Goal: Find specific page/section: Find specific page/section

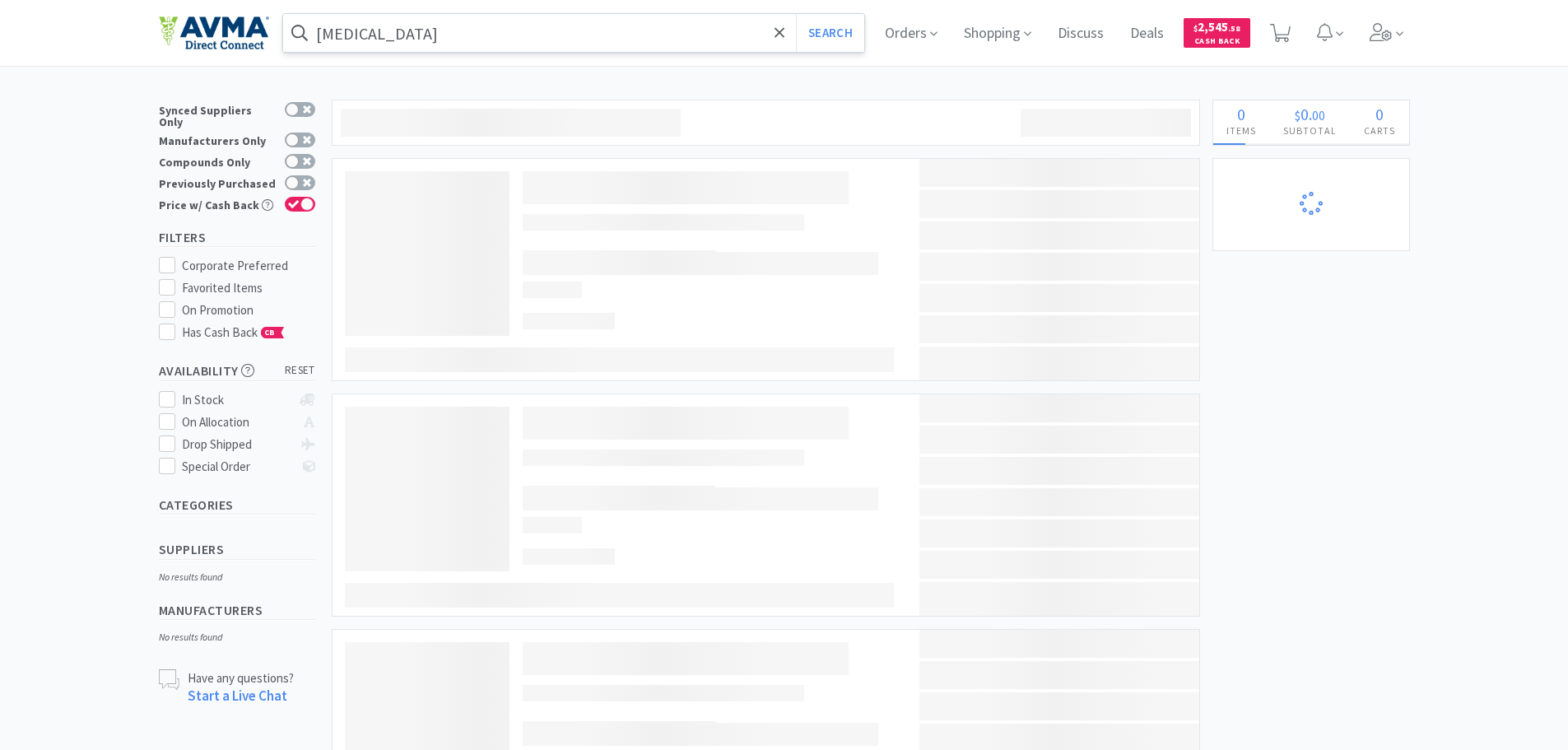
click at [421, 43] on input "[MEDICAL_DATA]" at bounding box center [573, 33] width 582 height 38
select select "1"
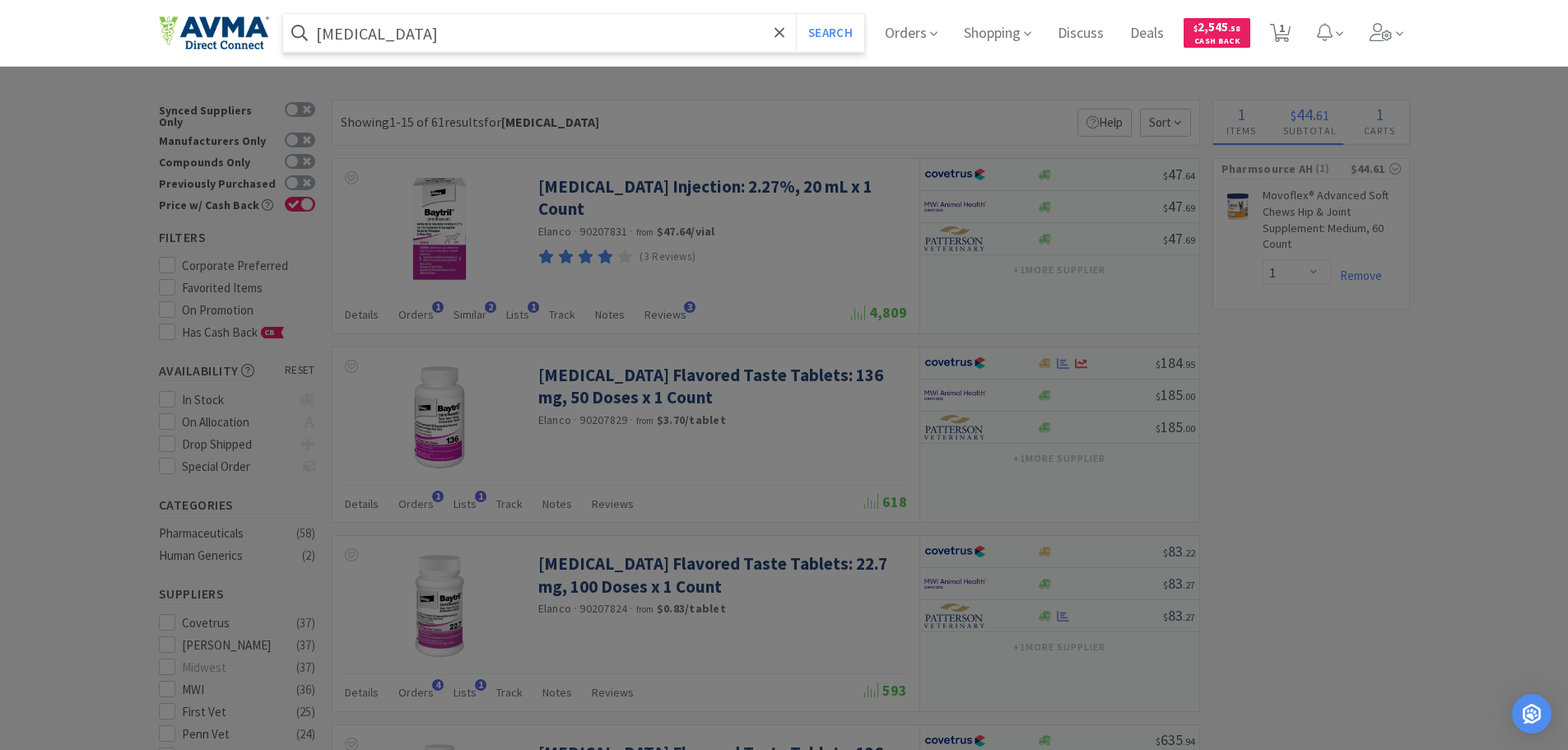
paste input "031484"
type input "031484"
click at [796, 14] on button "Search" at bounding box center [830, 33] width 69 height 38
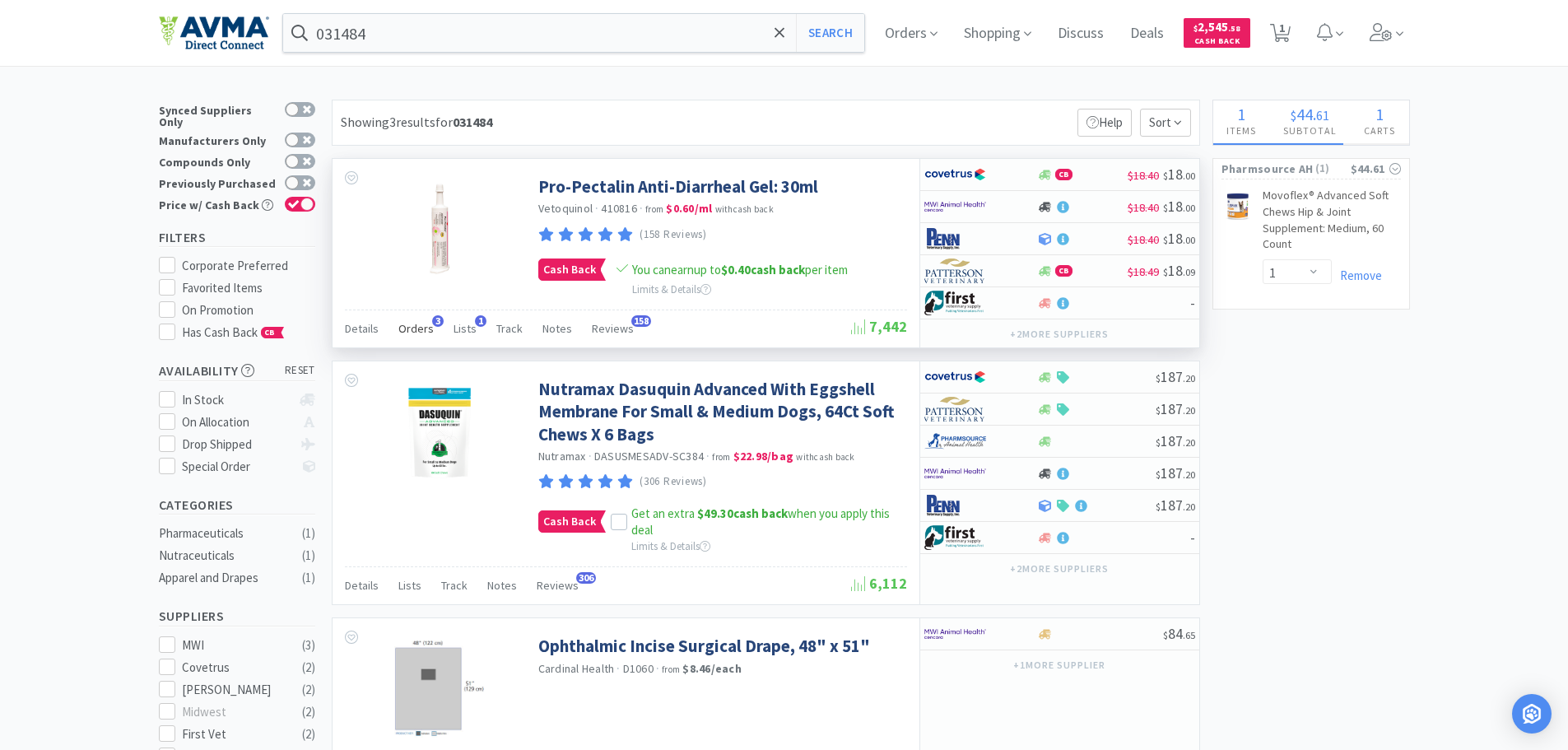
click at [411, 331] on span "Orders" at bounding box center [415, 329] width 36 height 15
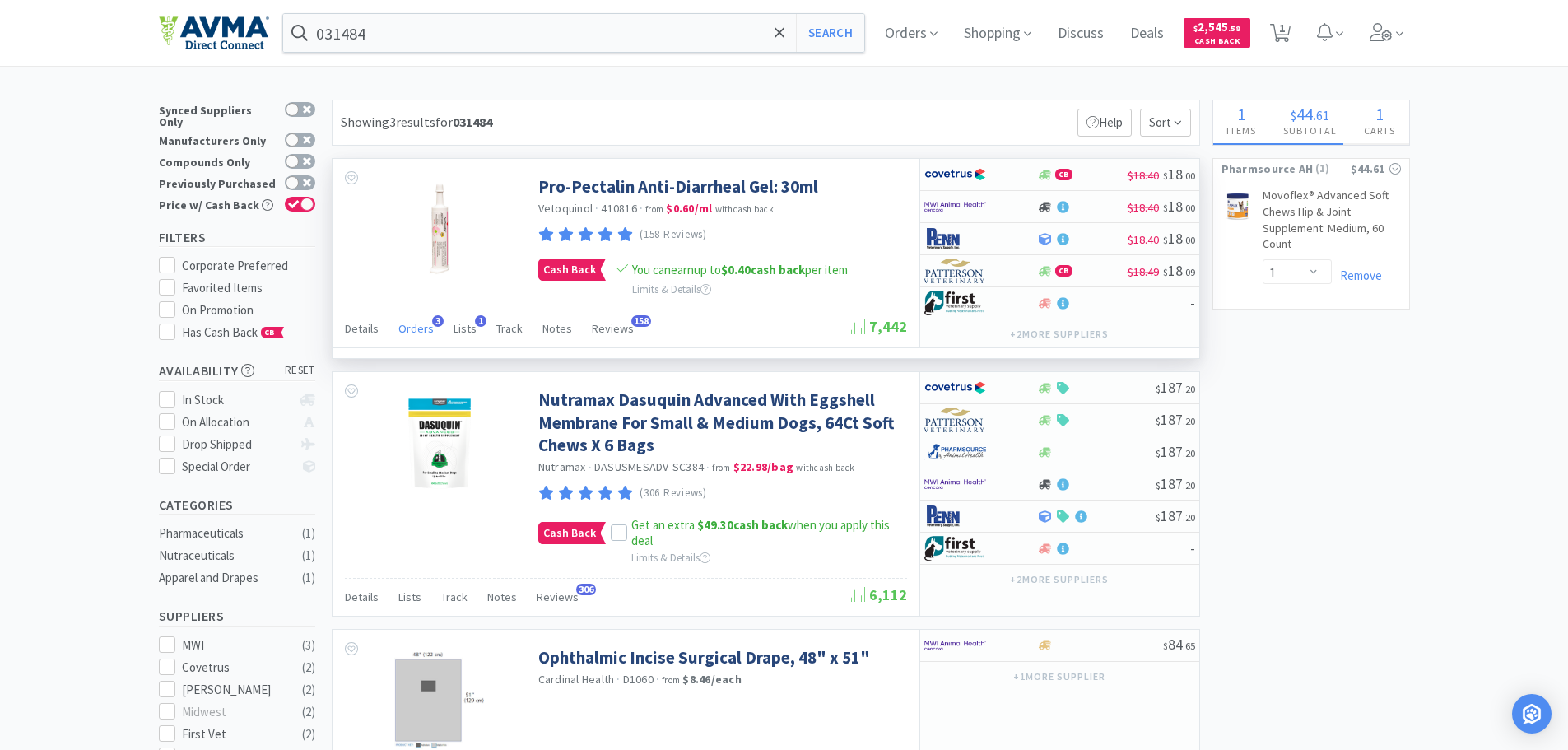
select select "1"
select select "10"
select select "2"
select select "3"
select select "1"
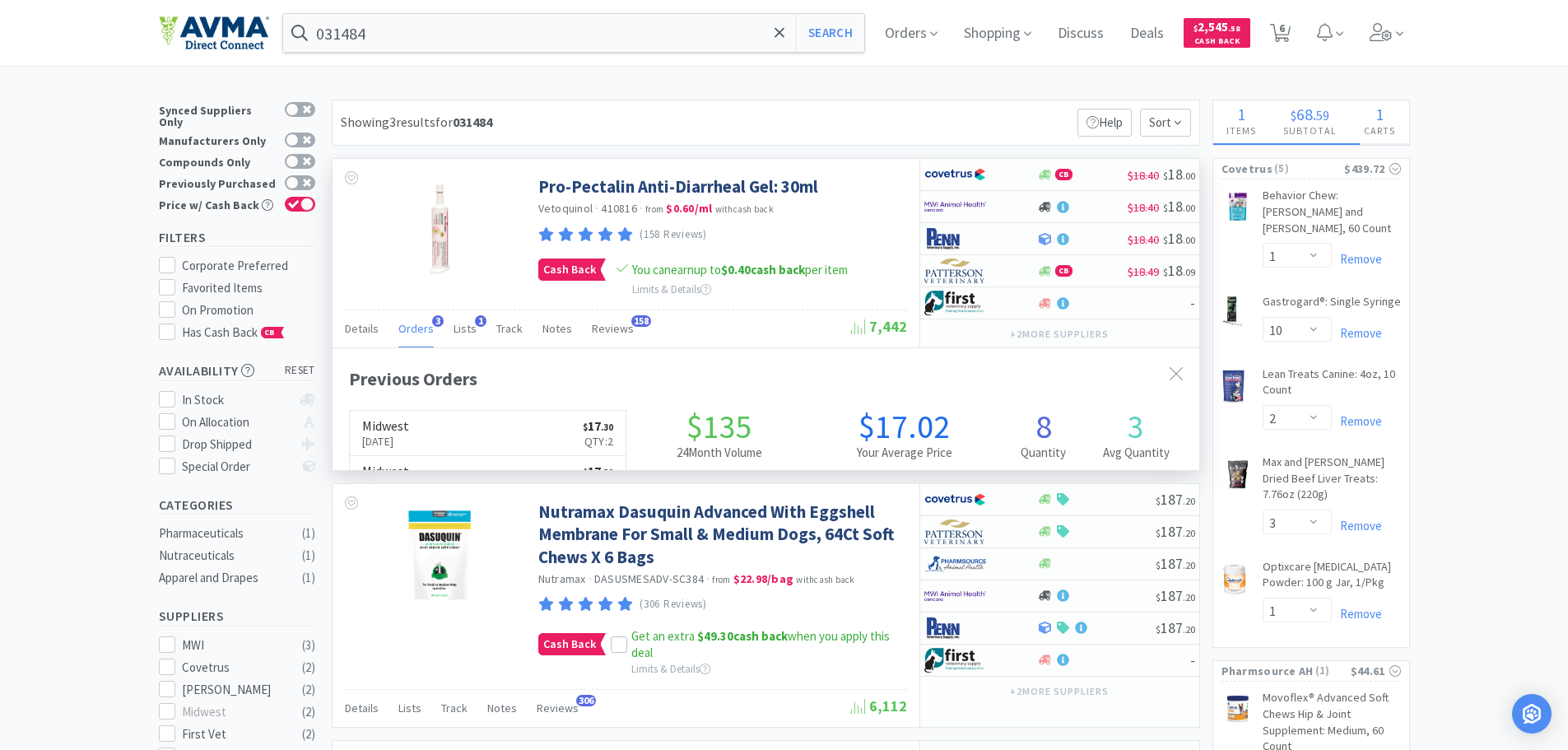
scroll to position [426, 866]
